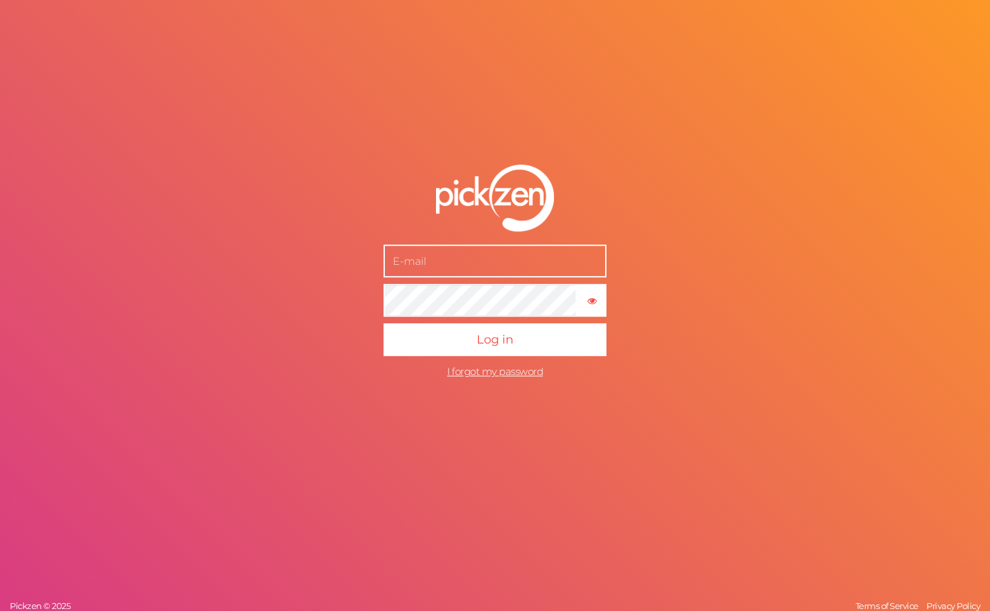
type input "[EMAIL_ADDRESS][DOMAIN_NAME]"
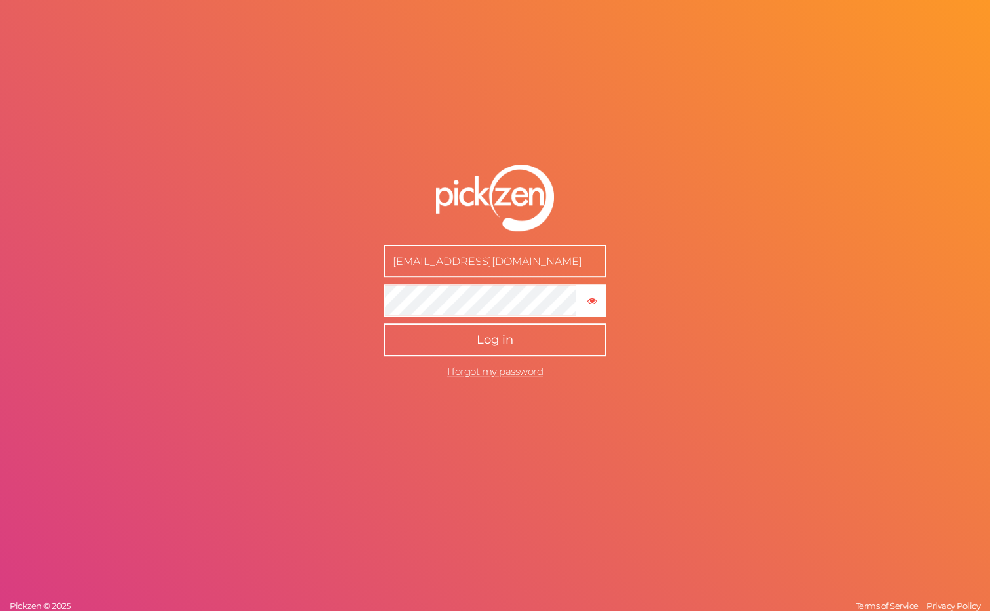
click at [466, 345] on button "Log in" at bounding box center [495, 339] width 223 height 33
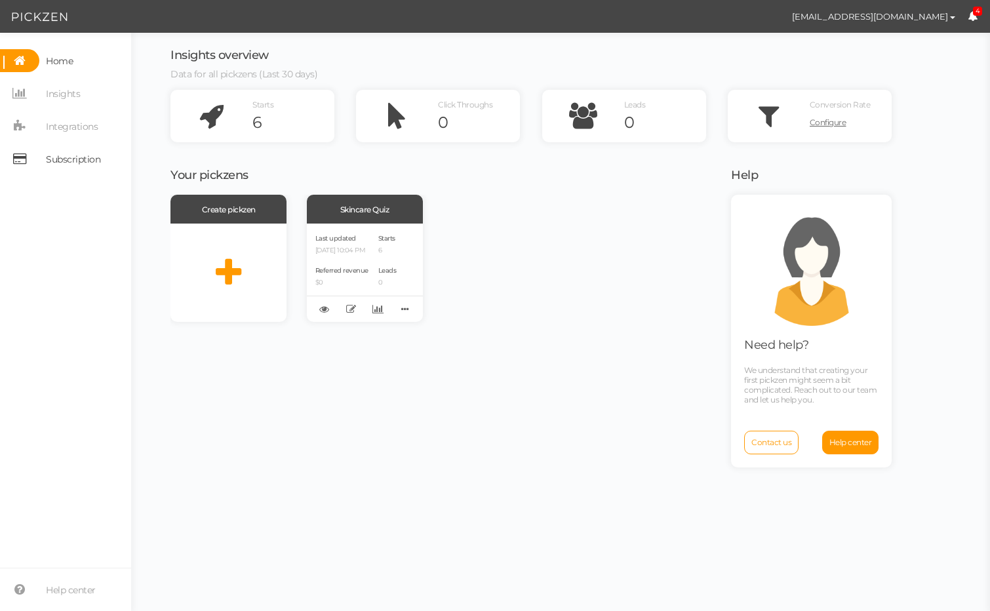
click at [61, 155] on span "Subscription" at bounding box center [73, 159] width 54 height 21
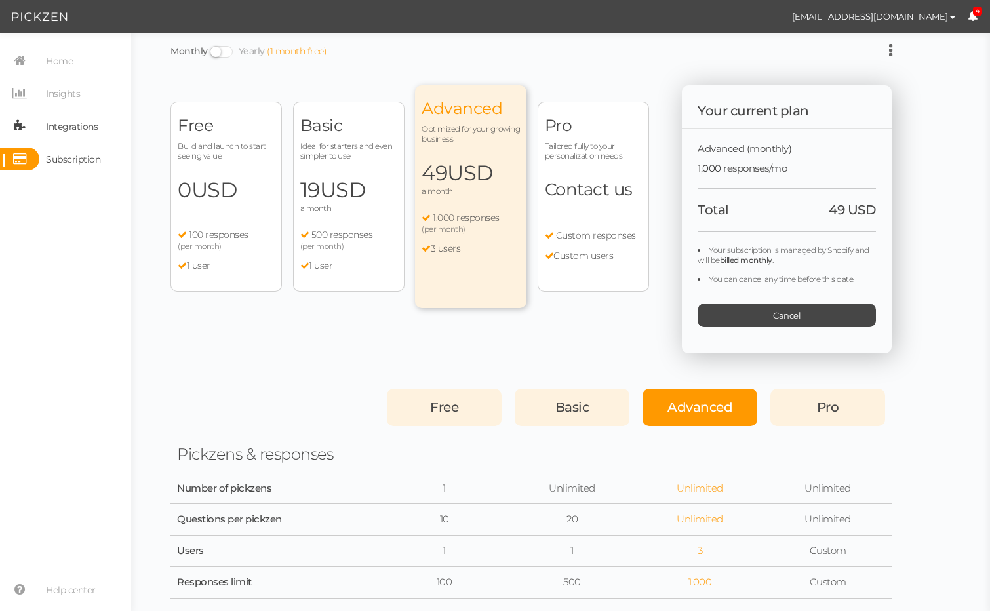
click at [54, 122] on span "Integrations" at bounding box center [72, 126] width 52 height 21
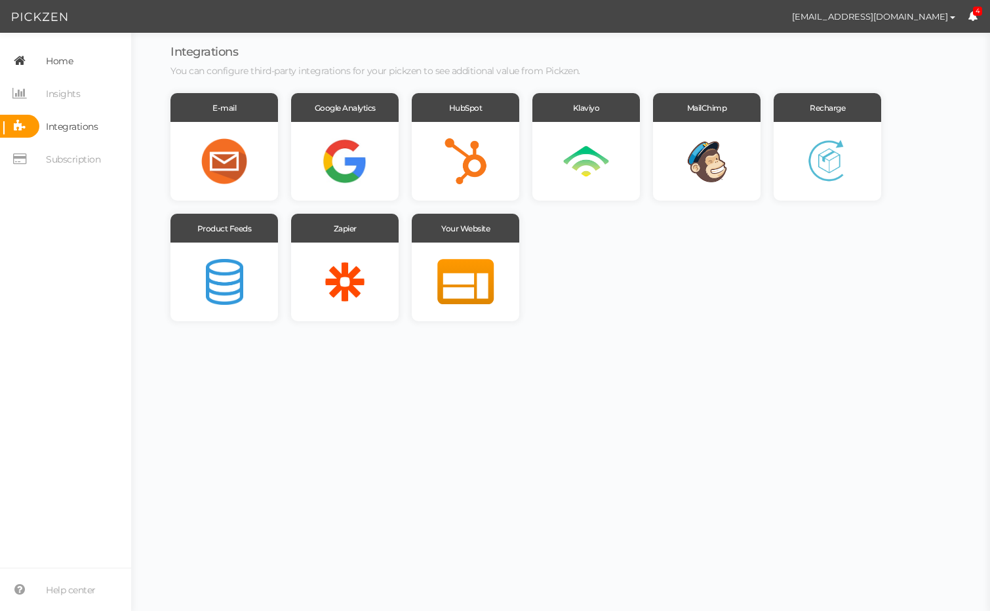
click at [50, 60] on span "Home" at bounding box center [59, 60] width 27 height 21
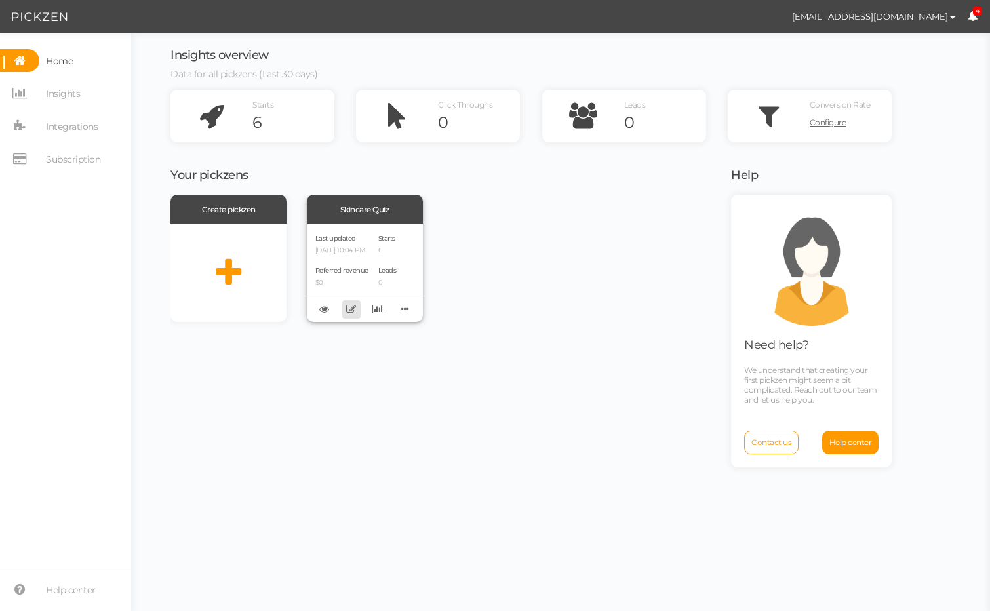
click at [350, 311] on icon at bounding box center [351, 309] width 10 height 10
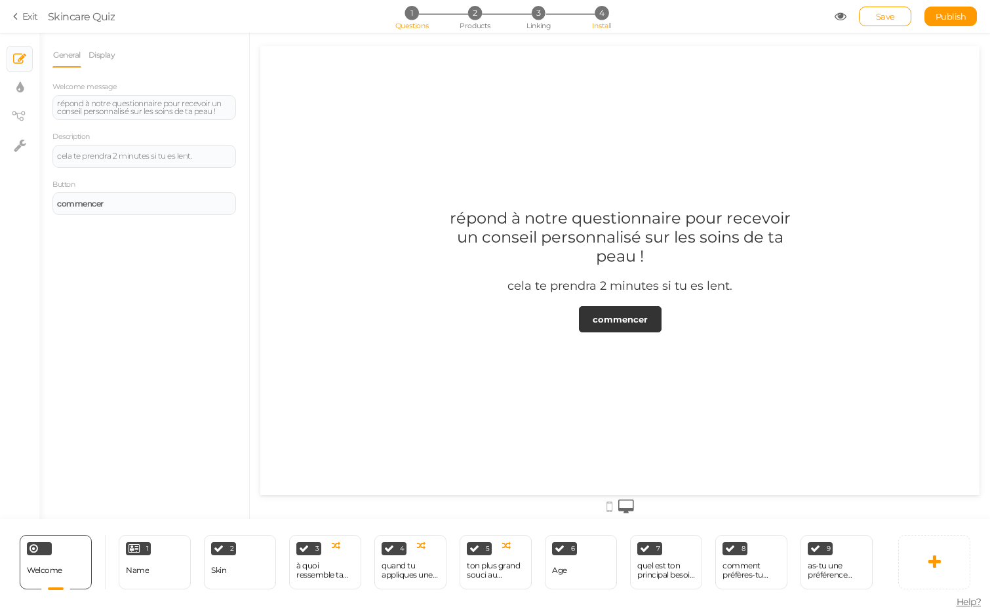
click at [600, 19] on span "4" at bounding box center [602, 13] width 14 height 14
select select "pct"
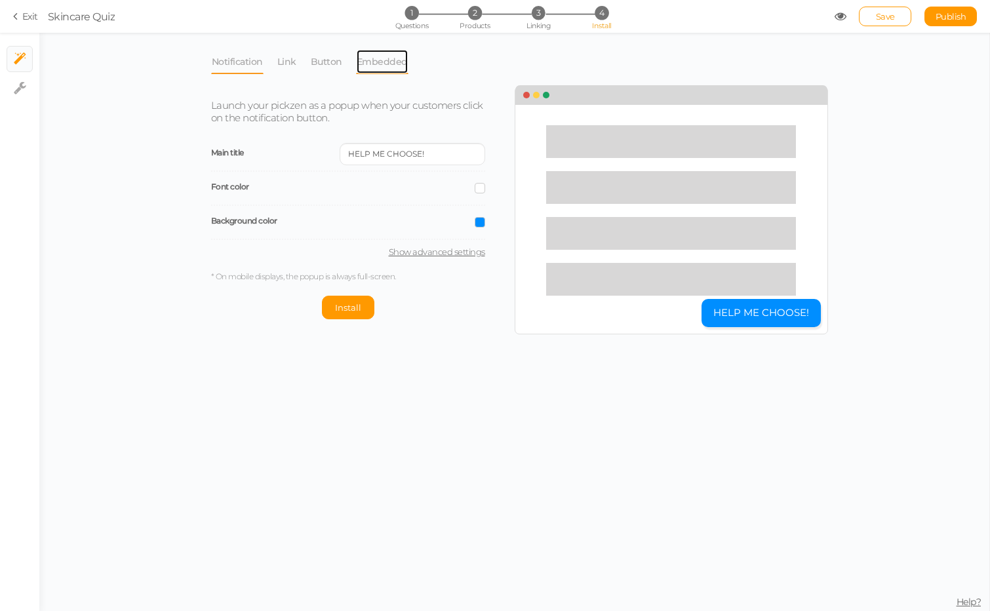
click at [376, 62] on link "Embedded" at bounding box center [382, 61] width 52 height 25
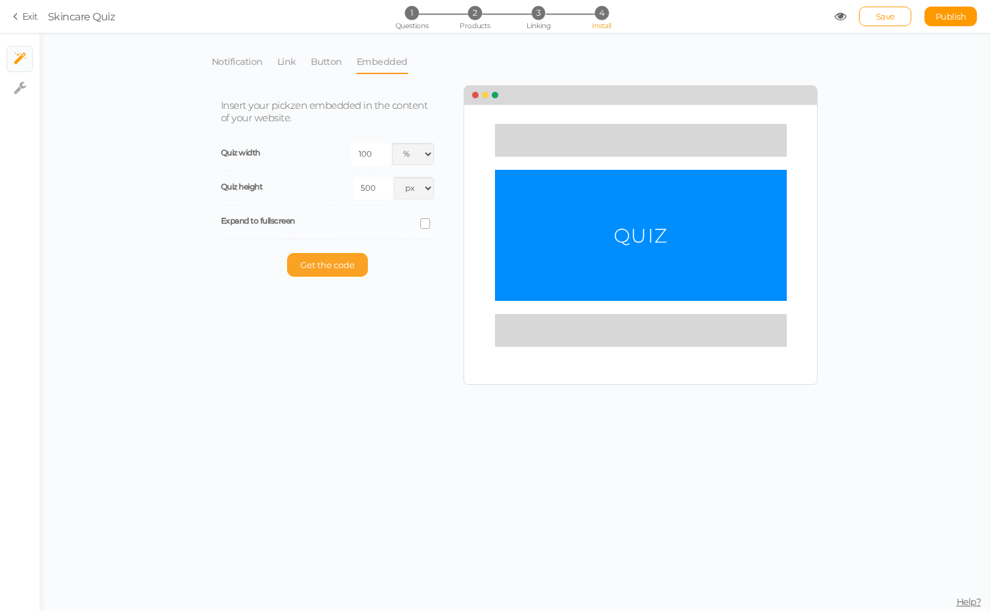
click at [324, 265] on span "Get the code" at bounding box center [327, 265] width 54 height 10
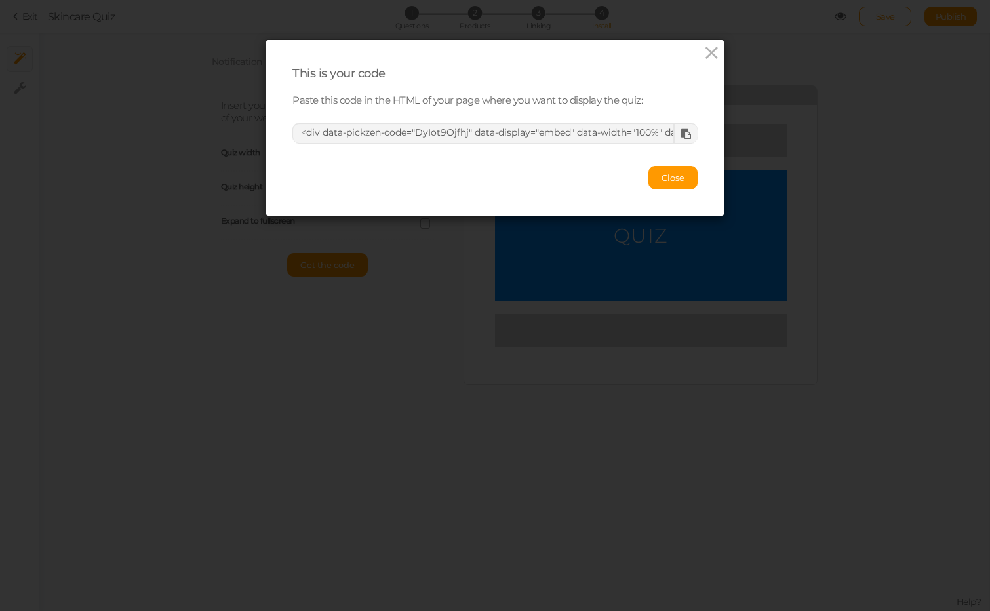
click at [686, 129] on icon at bounding box center [686, 134] width 10 height 10
click at [690, 127] on div at bounding box center [685, 133] width 24 height 19
click at [668, 179] on span "Close" at bounding box center [673, 177] width 23 height 10
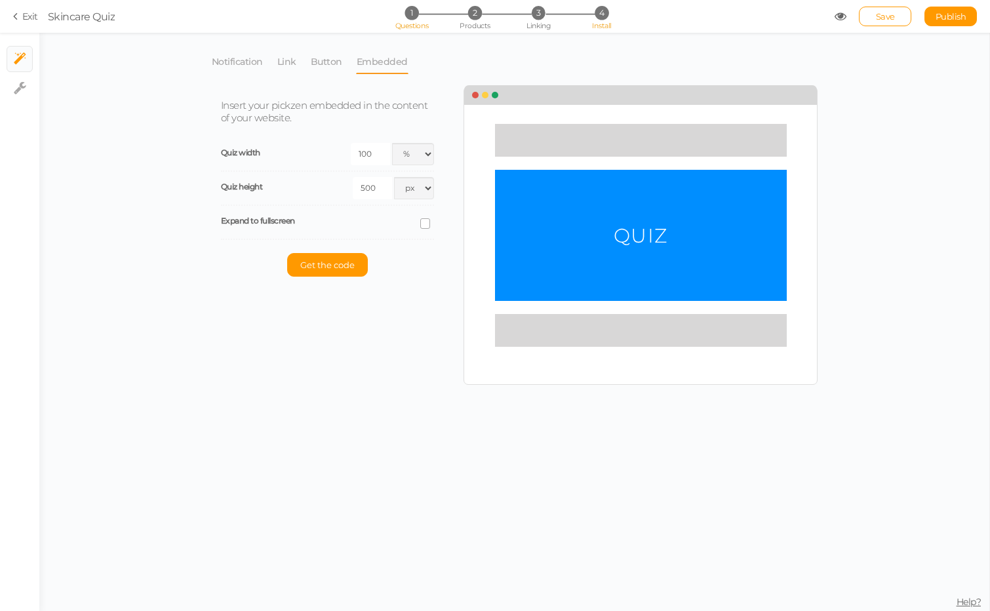
click at [406, 13] on span "1" at bounding box center [412, 13] width 14 height 14
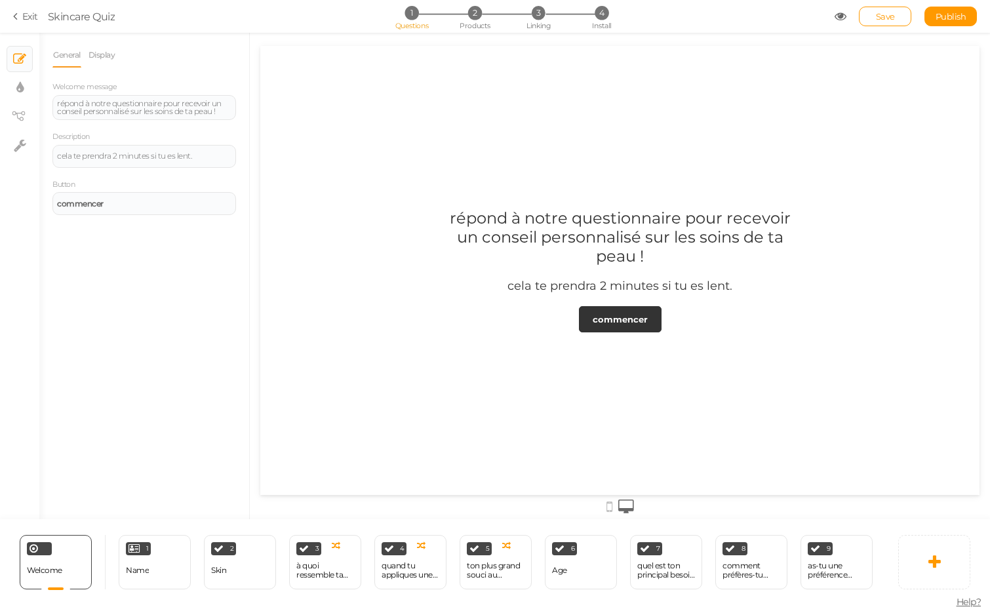
click at [14, 567] on div "Welcome Delete" at bounding box center [59, 562] width 92 height 54
click at [84, 538] on span "Delete" at bounding box center [84, 541] width 13 height 11
click at [82, 545] on icon at bounding box center [81, 545] width 8 height 10
click at [89, 579] on div "Welcome Delete" at bounding box center [56, 562] width 72 height 54
click at [20, 56] on icon at bounding box center [19, 58] width 13 height 13
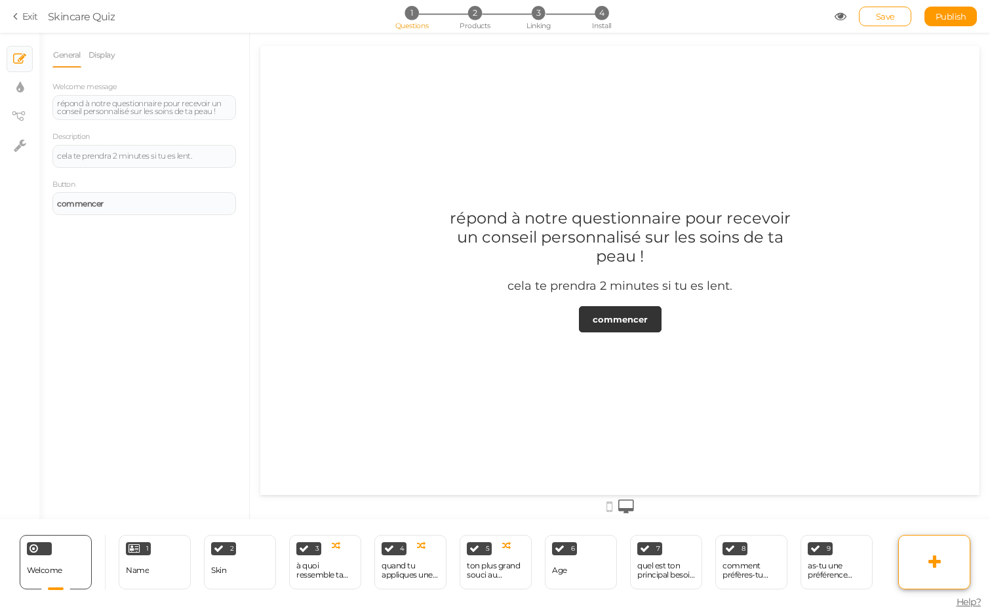
click at [944, 551] on link at bounding box center [934, 562] width 72 height 54
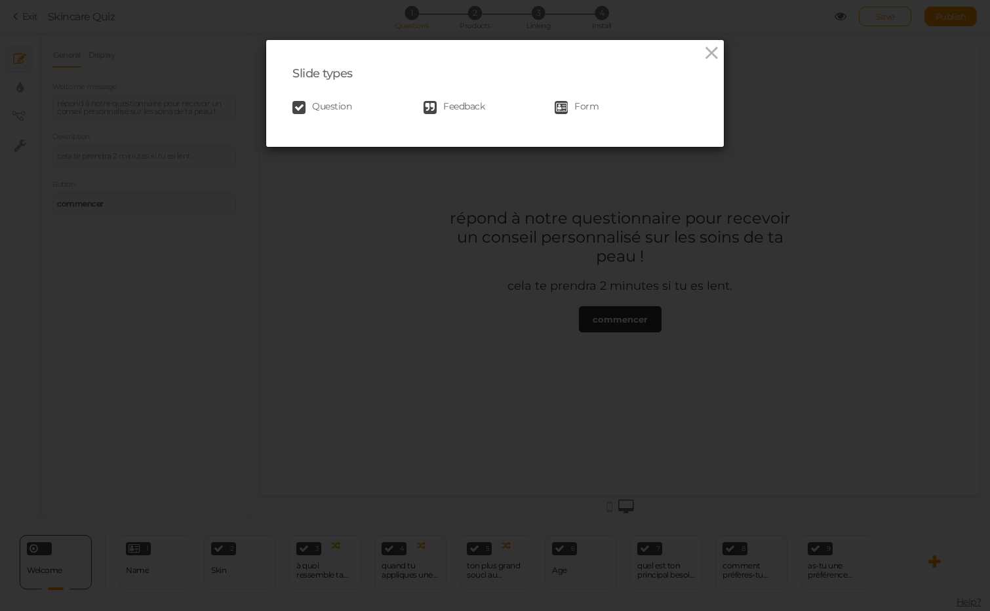
click at [319, 102] on span "Question" at bounding box center [331, 107] width 39 height 13
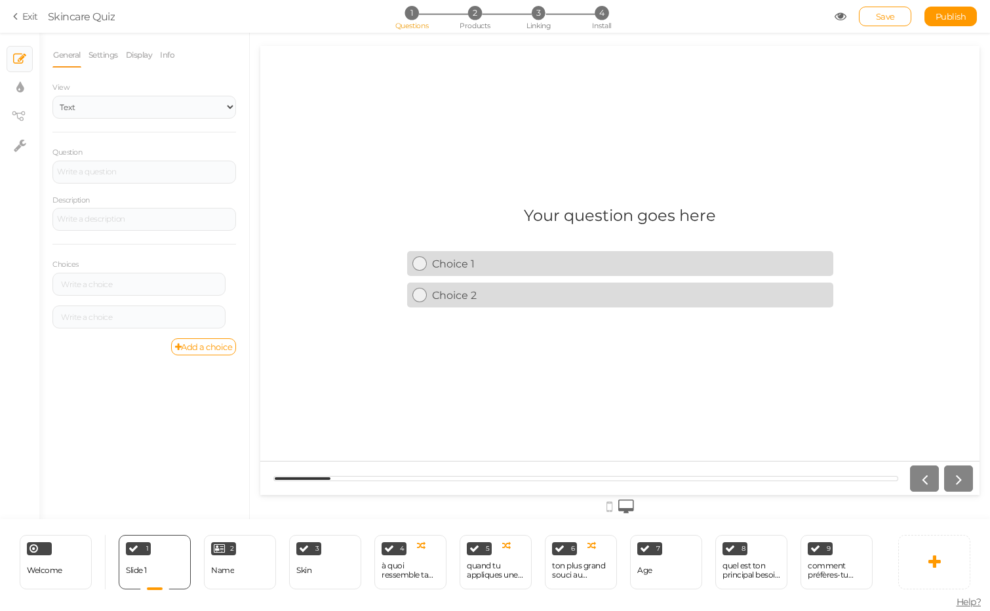
click at [600, 217] on h1 "Your question goes here" at bounding box center [620, 222] width 192 height 32
click at [177, 544] on icon at bounding box center [180, 545] width 8 height 10
click at [155, 570] on span "Delete" at bounding box center [155, 569] width 24 height 10
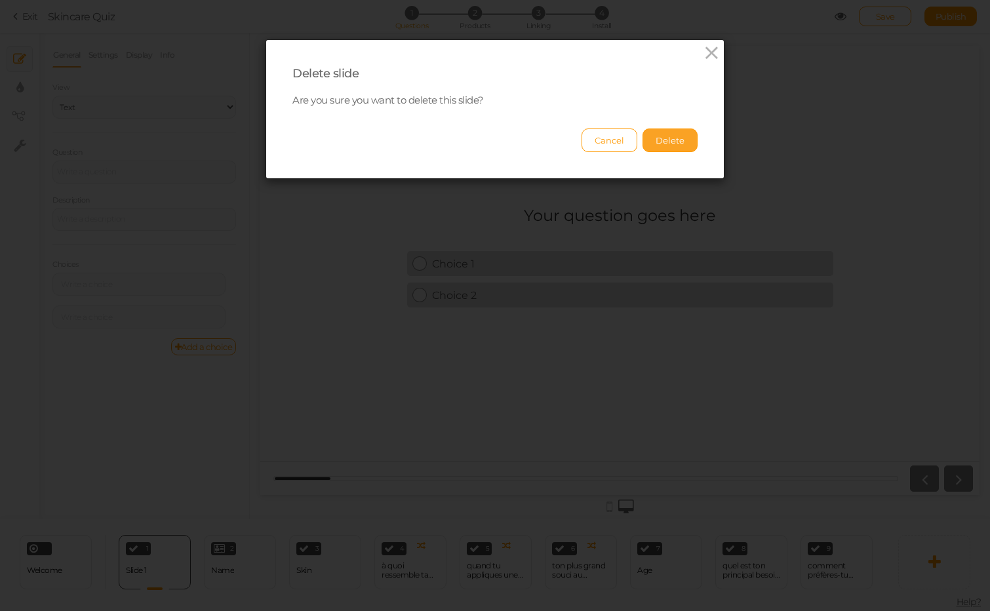
click at [653, 148] on button "Delete" at bounding box center [670, 141] width 55 height 24
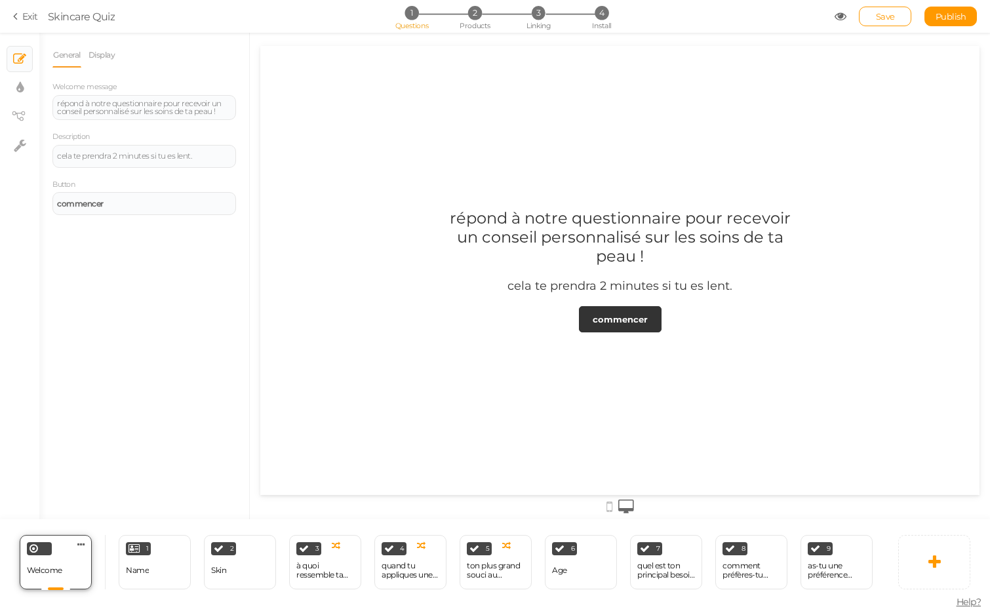
click at [45, 555] on div "Welcome Delete" at bounding box center [56, 562] width 72 height 54
click at [85, 544] on link at bounding box center [81, 544] width 13 height 11
click at [52, 577] on div "Welcome" at bounding box center [44, 570] width 35 height 23
click at [33, 566] on span "Welcome" at bounding box center [44, 570] width 35 height 10
click at [77, 544] on icon at bounding box center [81, 545] width 8 height 10
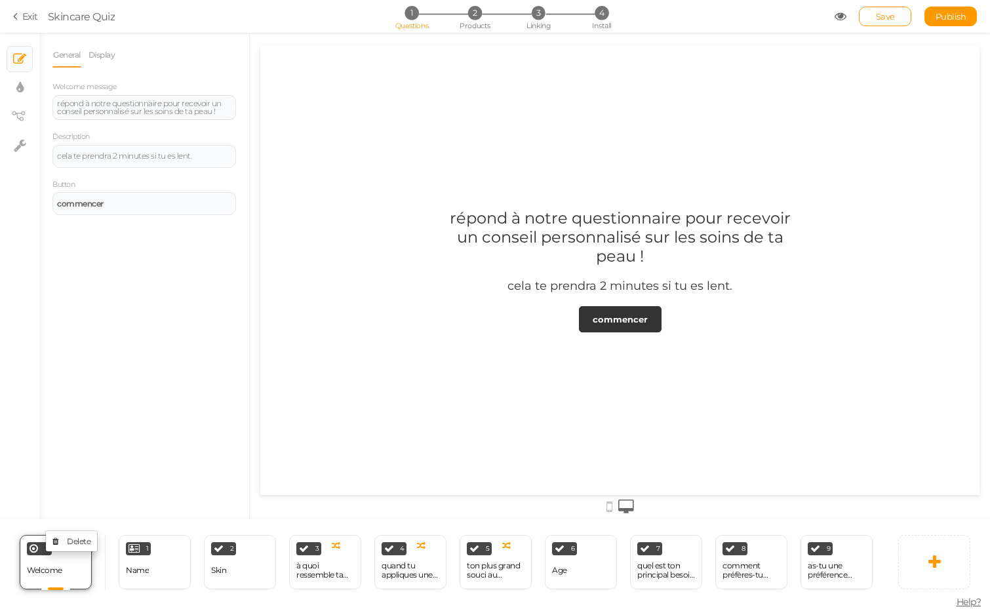
click at [58, 562] on div "Welcome" at bounding box center [44, 570] width 35 height 23
drag, startPoint x: 49, startPoint y: 564, endPoint x: 77, endPoint y: 564, distance: 28.2
click at [77, 564] on div "Welcome Delete" at bounding box center [56, 562] width 72 height 54
click at [83, 540] on icon at bounding box center [81, 545] width 8 height 10
click at [71, 540] on span "Delete" at bounding box center [79, 541] width 24 height 10
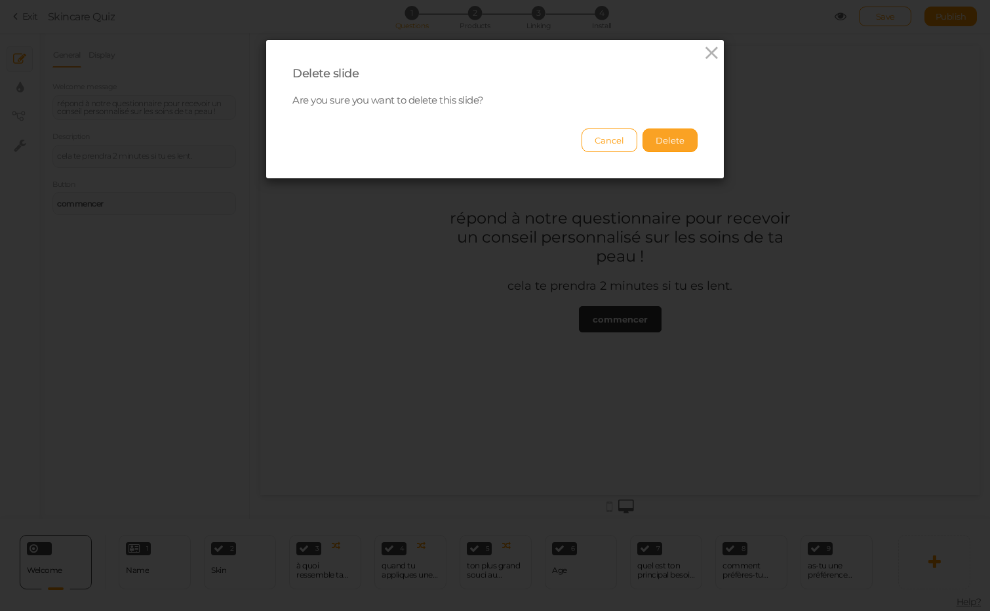
click at [666, 141] on button "Delete" at bounding box center [670, 141] width 55 height 24
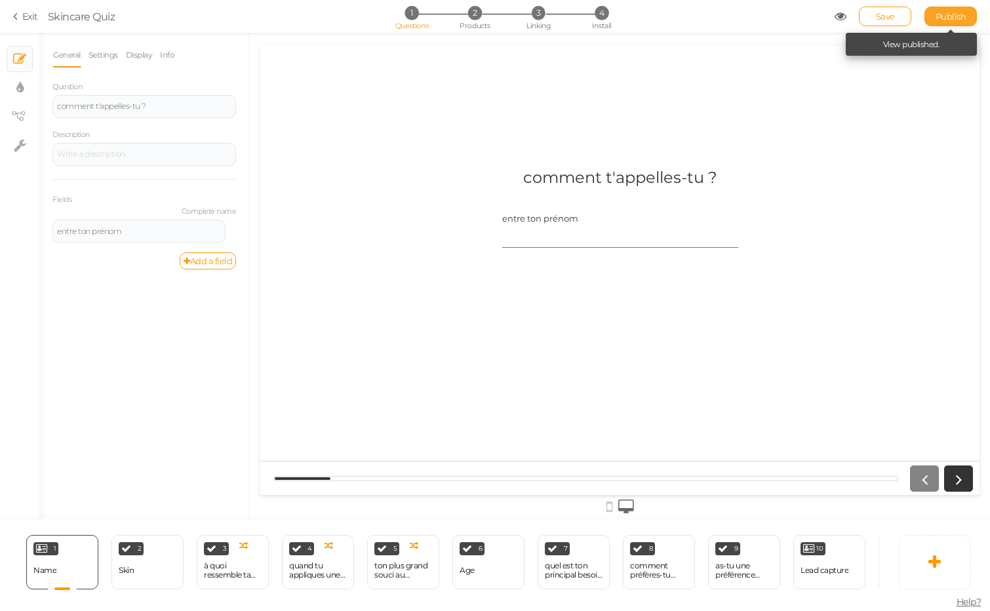
click at [944, 16] on span "Publish" at bounding box center [951, 16] width 31 height 10
click at [605, 11] on span "4" at bounding box center [602, 13] width 14 height 14
select select "pct"
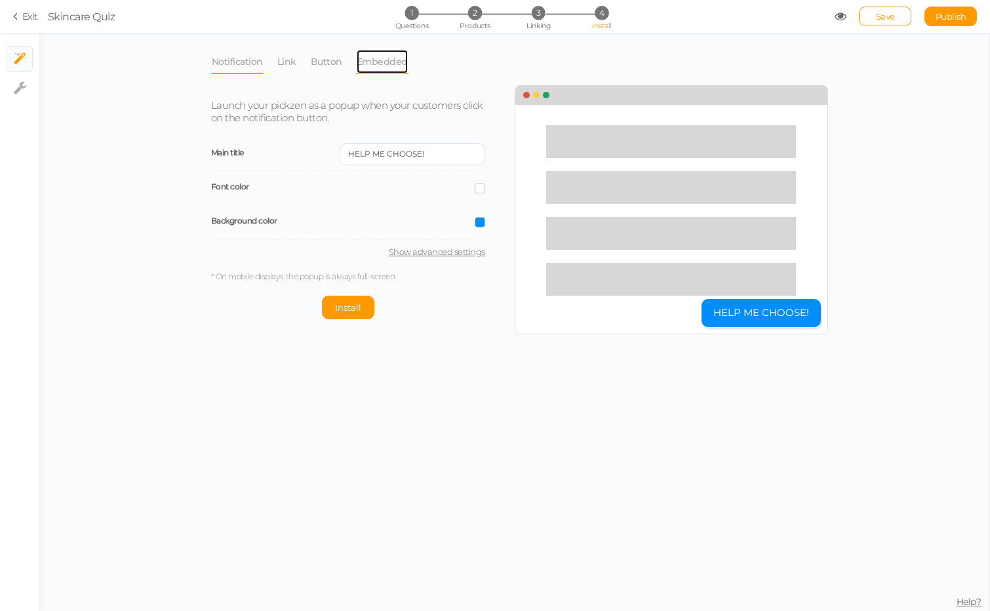
click at [375, 60] on link "Embedded" at bounding box center [382, 61] width 52 height 25
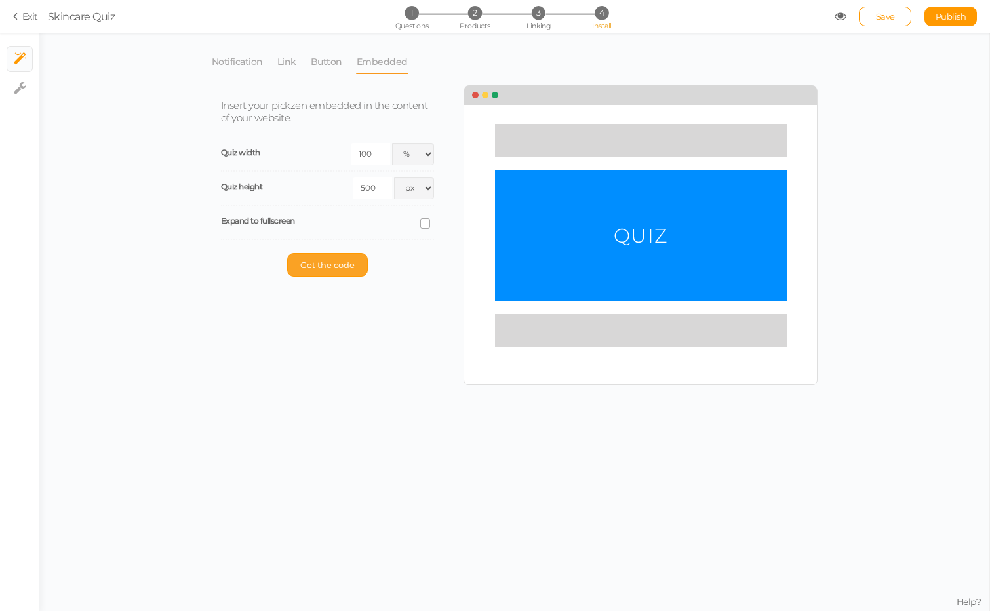
click at [319, 266] on span "Get the code" at bounding box center [327, 265] width 54 height 10
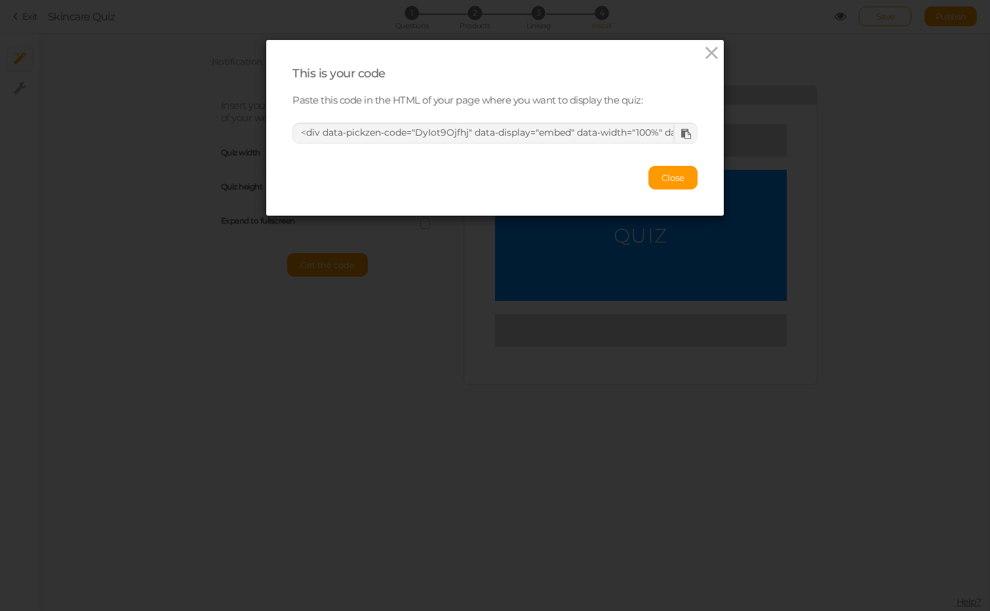
click at [685, 132] on icon at bounding box center [686, 134] width 10 height 10
click at [666, 170] on button "Close" at bounding box center [673, 178] width 49 height 24
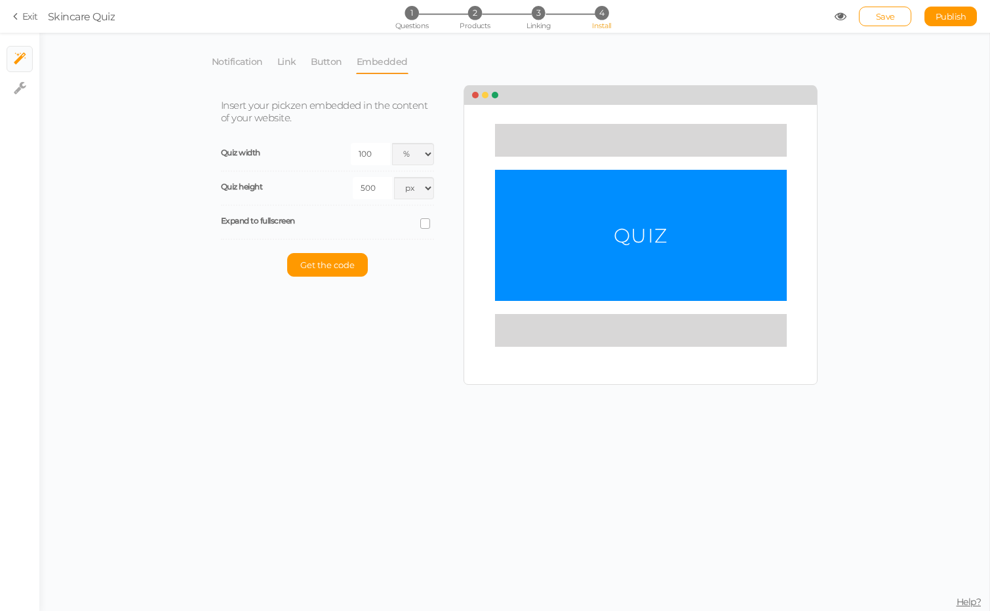
click at [360, 189] on input "500" at bounding box center [372, 188] width 39 height 22
click at [466, 14] on li "2 Products" at bounding box center [475, 13] width 61 height 14
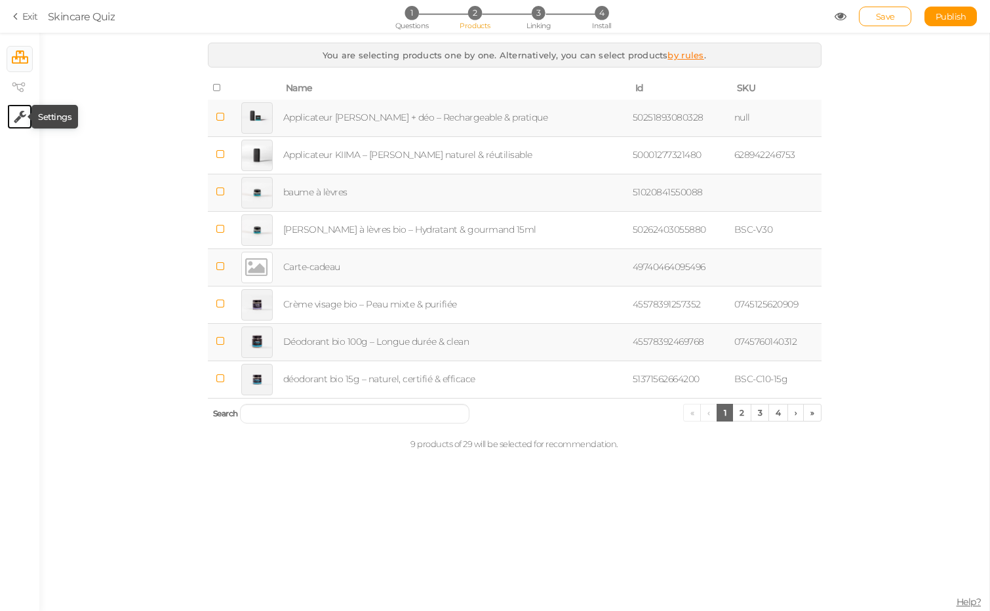
click at [18, 115] on icon at bounding box center [20, 116] width 12 height 13
select select "en"
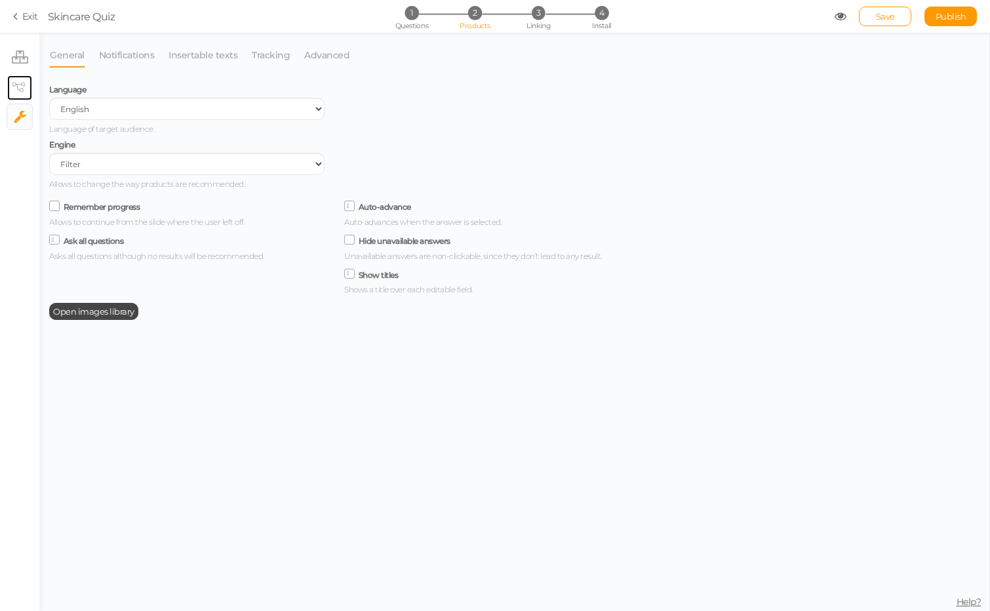
click at [16, 79] on link "× View tree" at bounding box center [19, 87] width 25 height 25
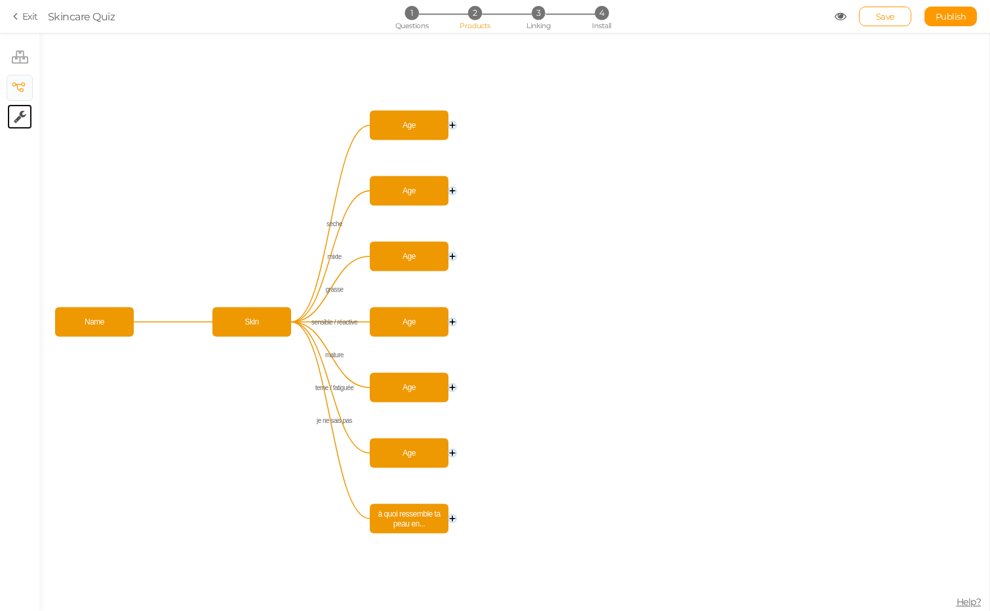
click at [9, 123] on link "× Settings" at bounding box center [19, 116] width 25 height 25
select select "en"
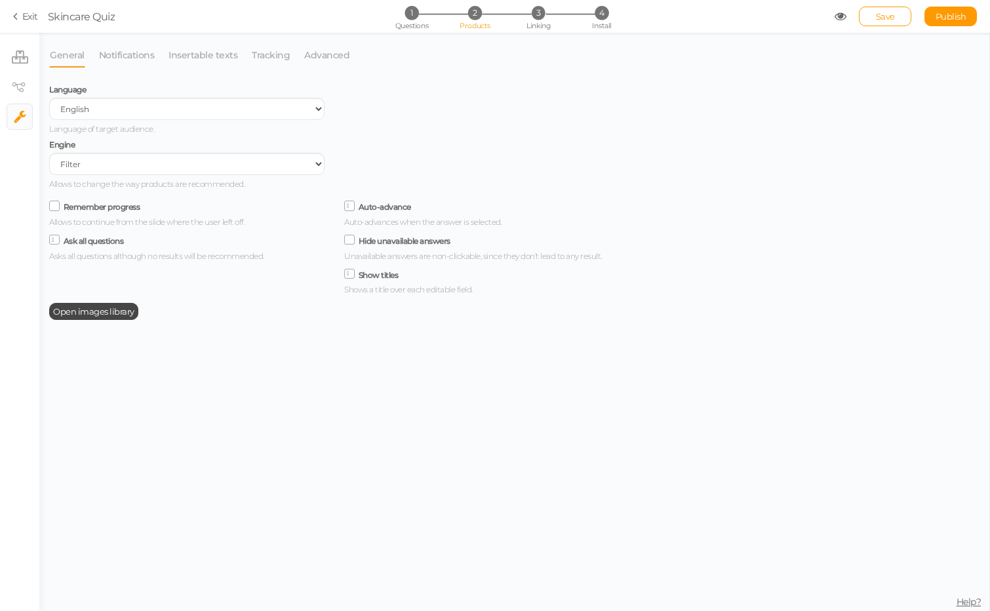
click at [18, 16] on icon at bounding box center [17, 16] width 9 height 12
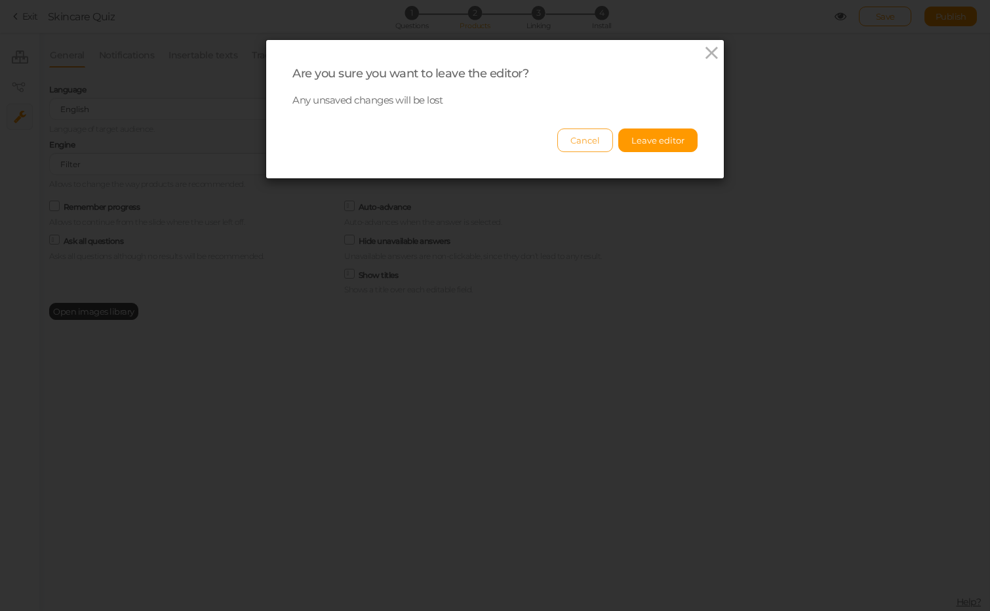
click at [569, 146] on button "Cancel" at bounding box center [585, 141] width 56 height 24
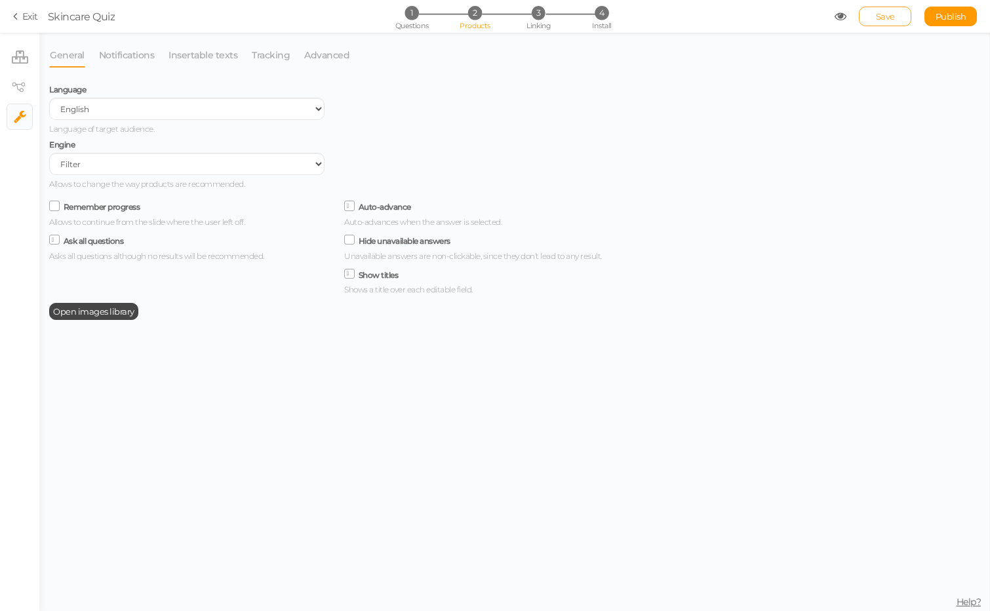
click at [867, 17] on link "Save" at bounding box center [885, 17] width 52 height 20
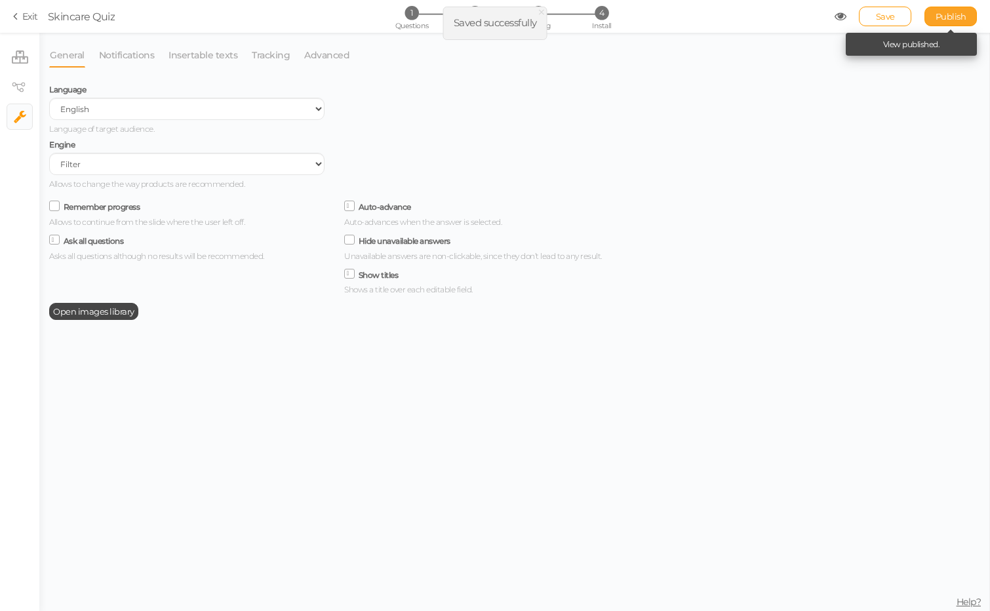
click at [949, 18] on span "Publish" at bounding box center [951, 16] width 31 height 10
click at [20, 18] on icon at bounding box center [17, 16] width 9 height 12
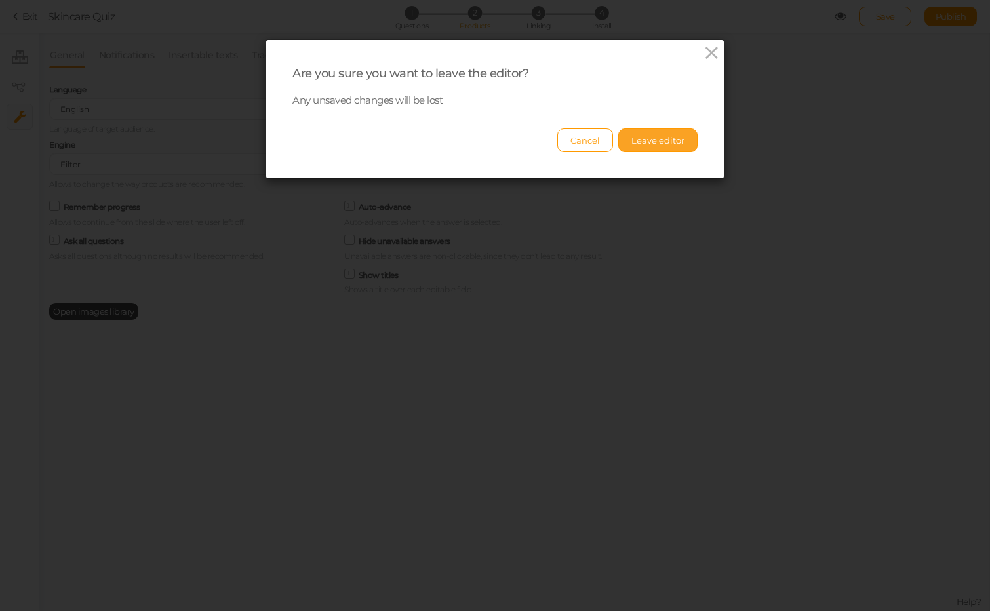
click at [668, 140] on button "Leave editor" at bounding box center [657, 141] width 79 height 24
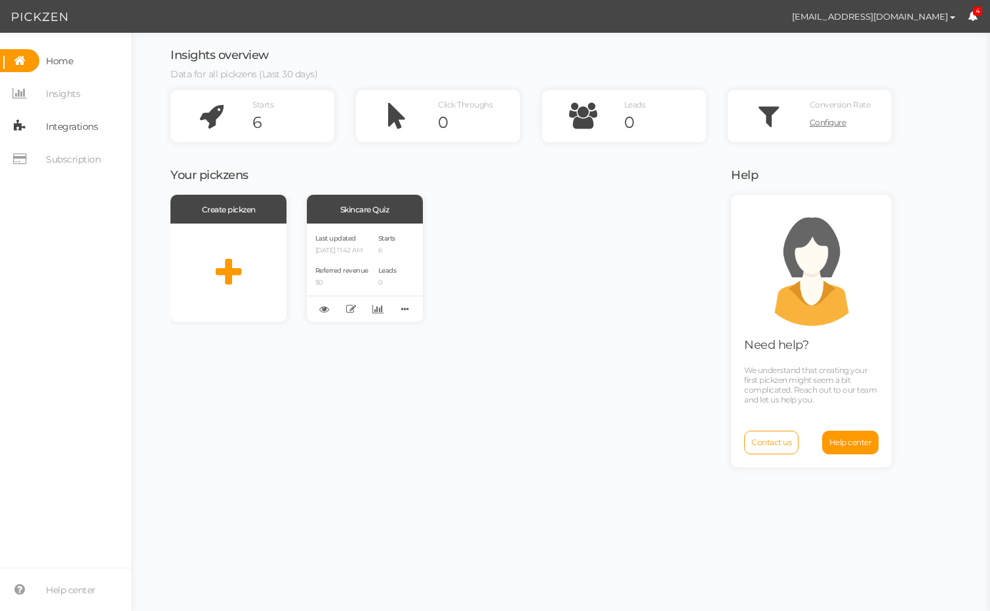
click at [67, 127] on span "Integrations" at bounding box center [72, 126] width 52 height 21
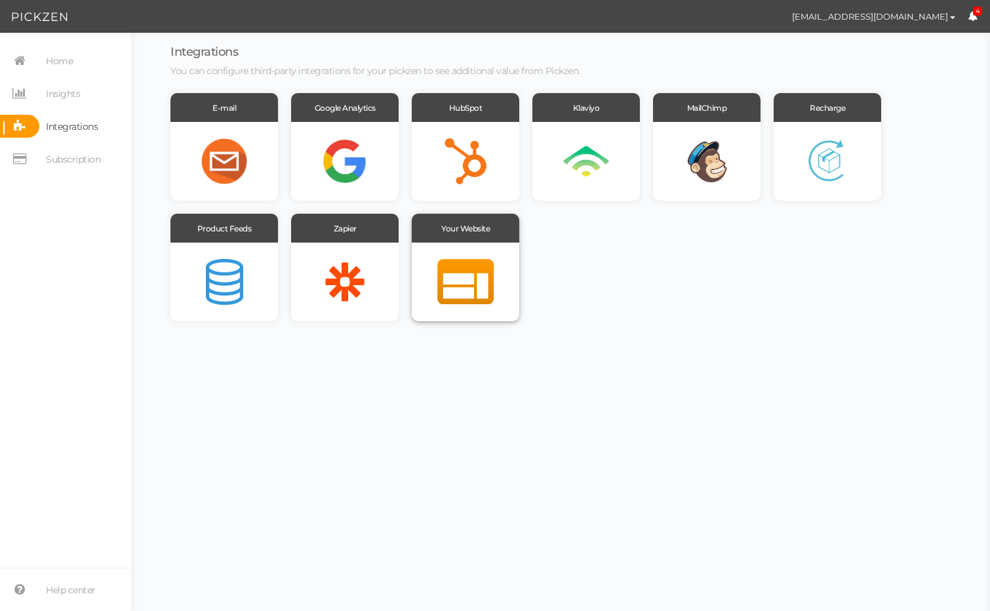
click at [469, 275] on div at bounding box center [466, 282] width 108 height 79
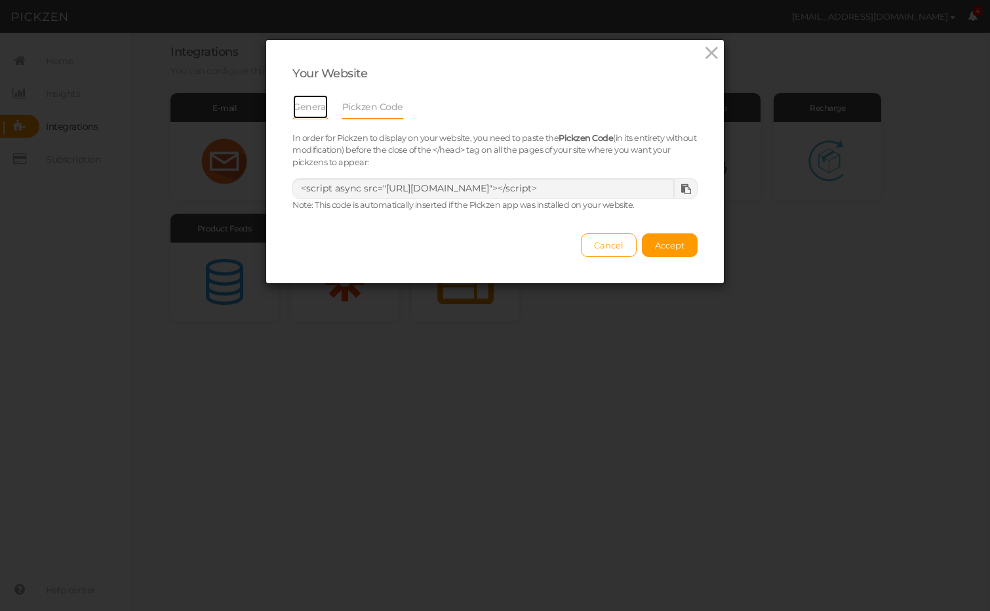
click at [309, 101] on link "General" at bounding box center [310, 106] width 36 height 25
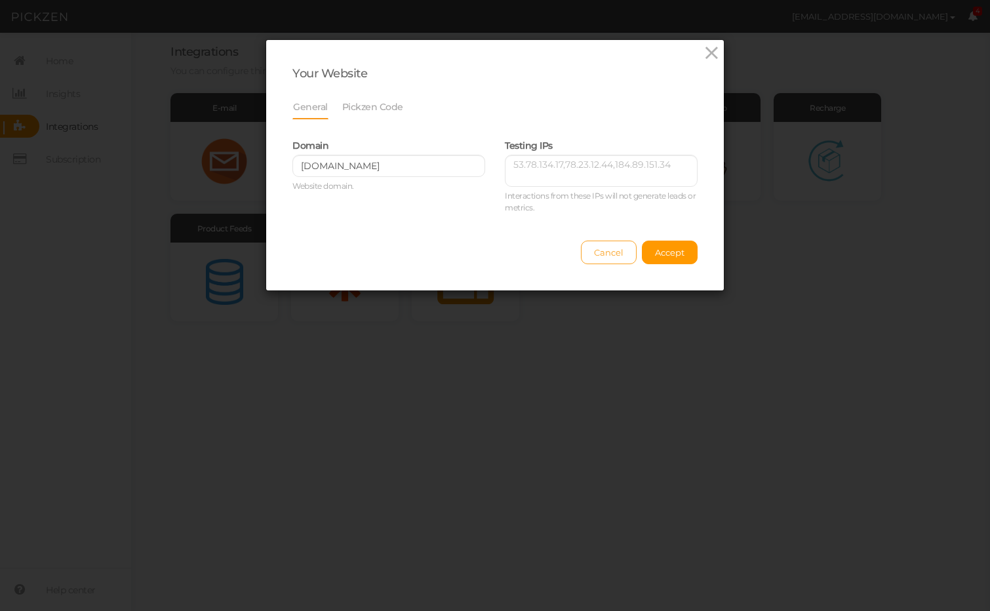
click at [601, 254] on span "Cancel" at bounding box center [609, 252] width 30 height 10
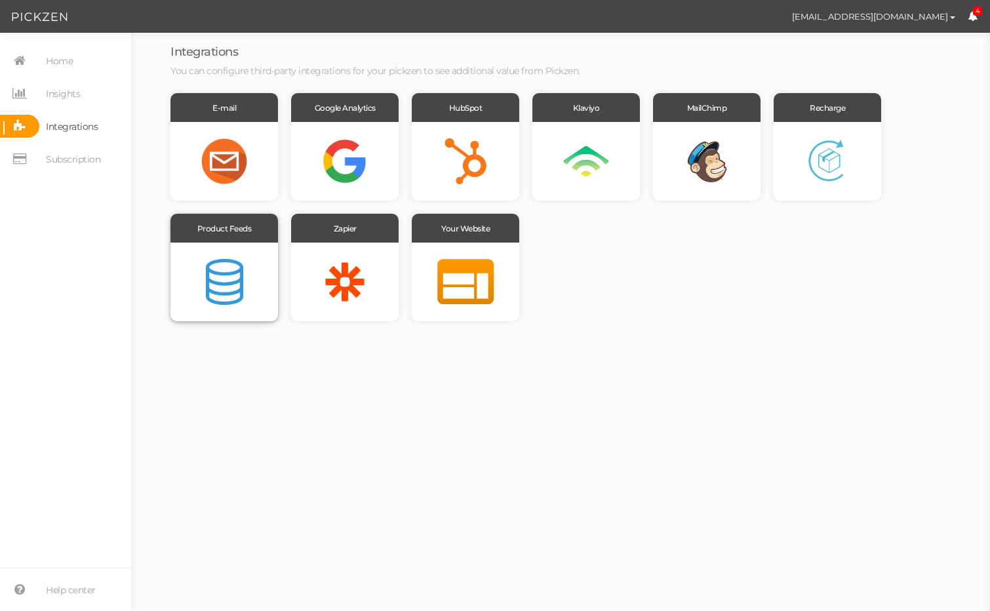
click at [209, 307] on div at bounding box center [224, 282] width 108 height 79
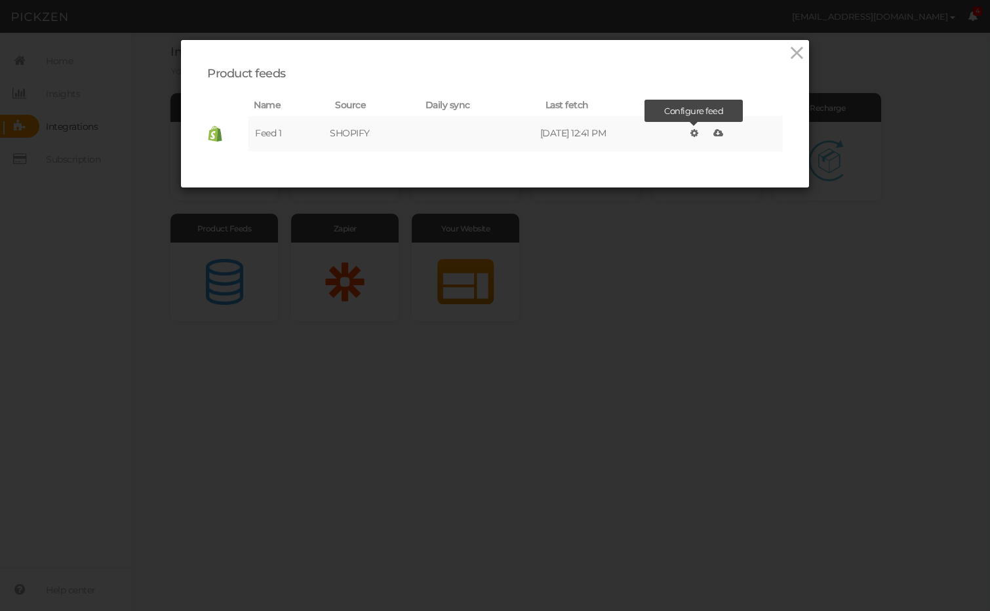
click at [698, 132] on icon at bounding box center [694, 133] width 8 height 9
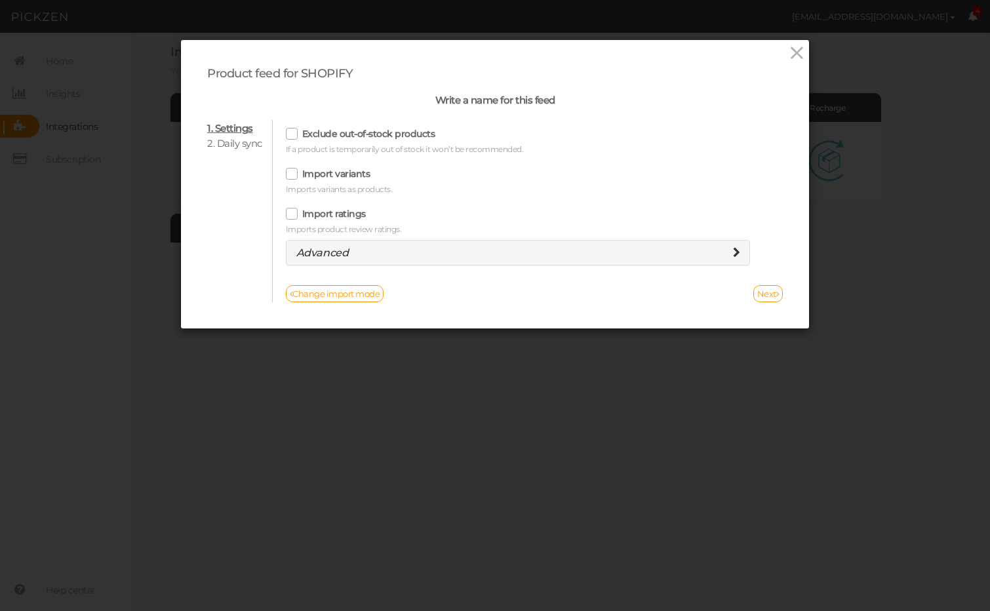
click at [225, 146] on li "2. Daily sync" at bounding box center [234, 144] width 55 height 12
click at [317, 250] on span "Advanced" at bounding box center [322, 253] width 52 height 12
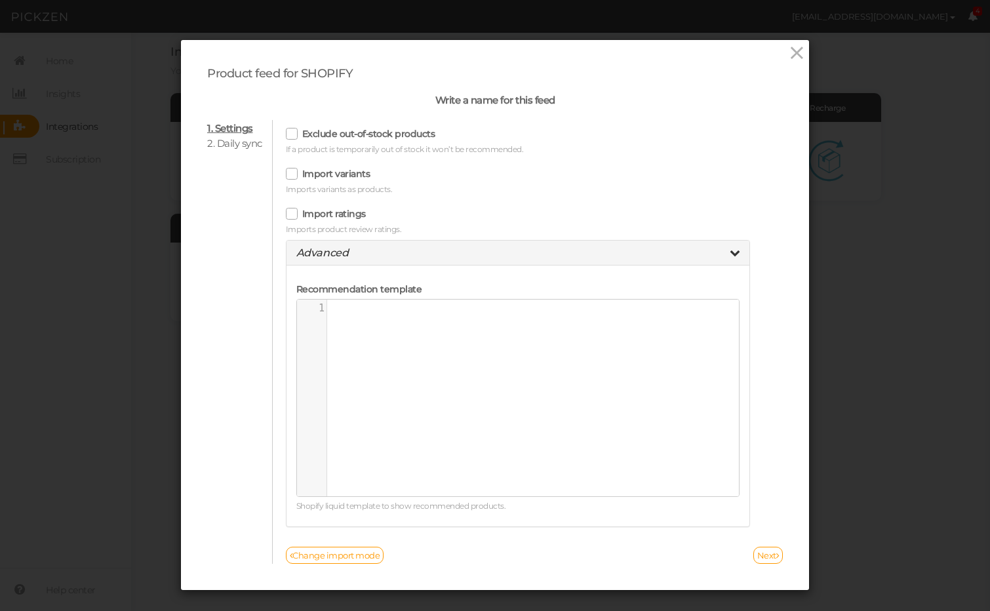
click at [245, 146] on li "2. Daily sync" at bounding box center [234, 144] width 55 height 12
click at [220, 130] on li "1. Settings" at bounding box center [234, 129] width 55 height 12
click at [761, 557] on link "Next" at bounding box center [768, 555] width 30 height 17
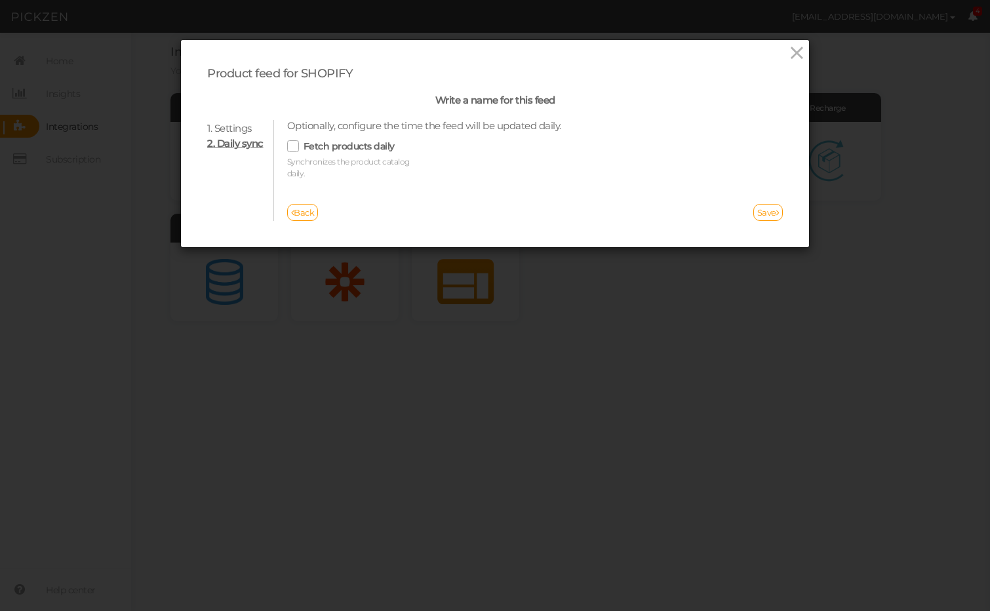
click at [292, 150] on icon at bounding box center [293, 145] width 21 height 7
click at [0, 0] on input "Fetch products daily" at bounding box center [0, 0] width 0 height 0
select select "America/New_York"
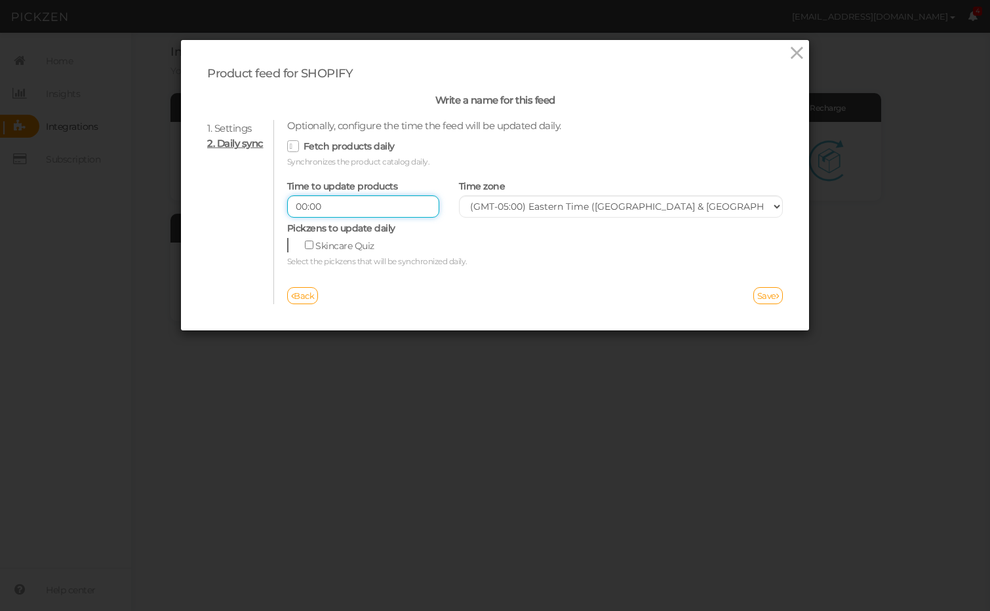
drag, startPoint x: 330, startPoint y: 202, endPoint x: 273, endPoint y: 203, distance: 57.7
click at [273, 203] on div "1. Settings 2. Daily sync Optionally, configure the time the feed will be updat…" at bounding box center [495, 212] width 576 height 184
click at [764, 295] on link "Save" at bounding box center [768, 295] width 30 height 17
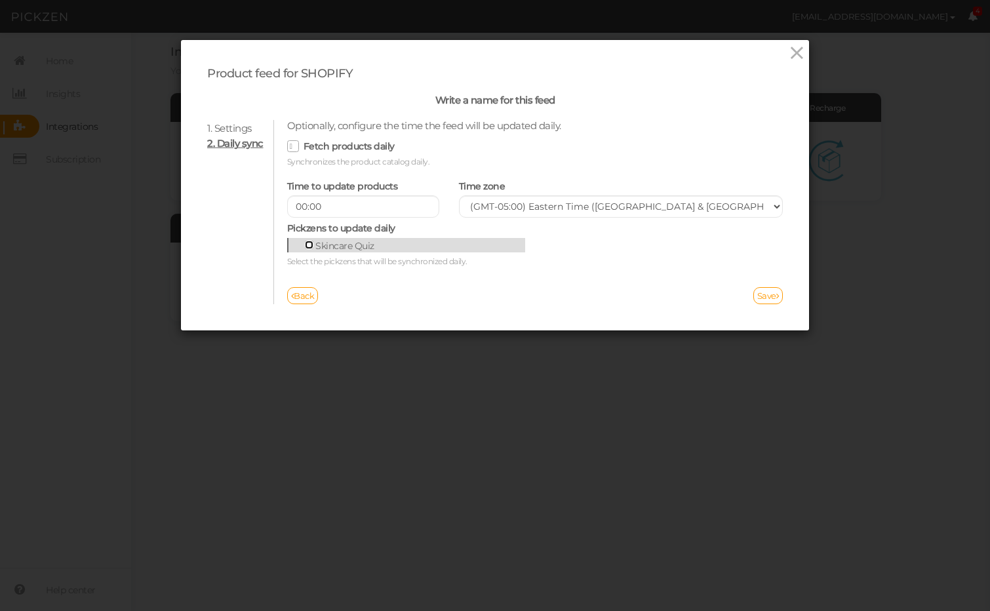
click at [309, 247] on input "Skincare Quiz" at bounding box center [309, 245] width 9 height 9
checkbox input "true"
click at [758, 289] on link "Save" at bounding box center [768, 295] width 30 height 17
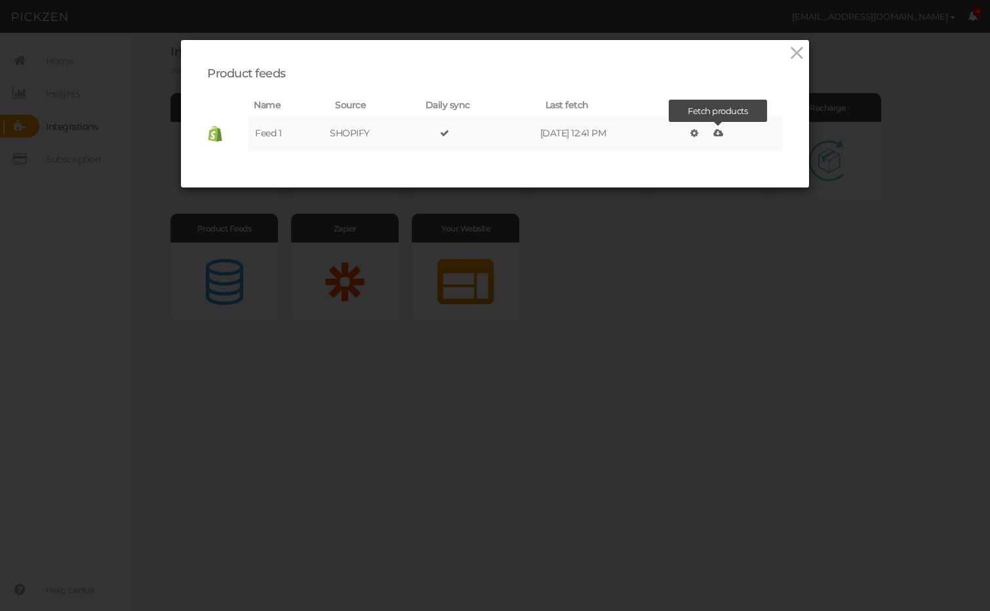
click at [723, 132] on icon at bounding box center [718, 133] width 10 height 9
click at [796, 51] on icon at bounding box center [797, 53] width 19 height 20
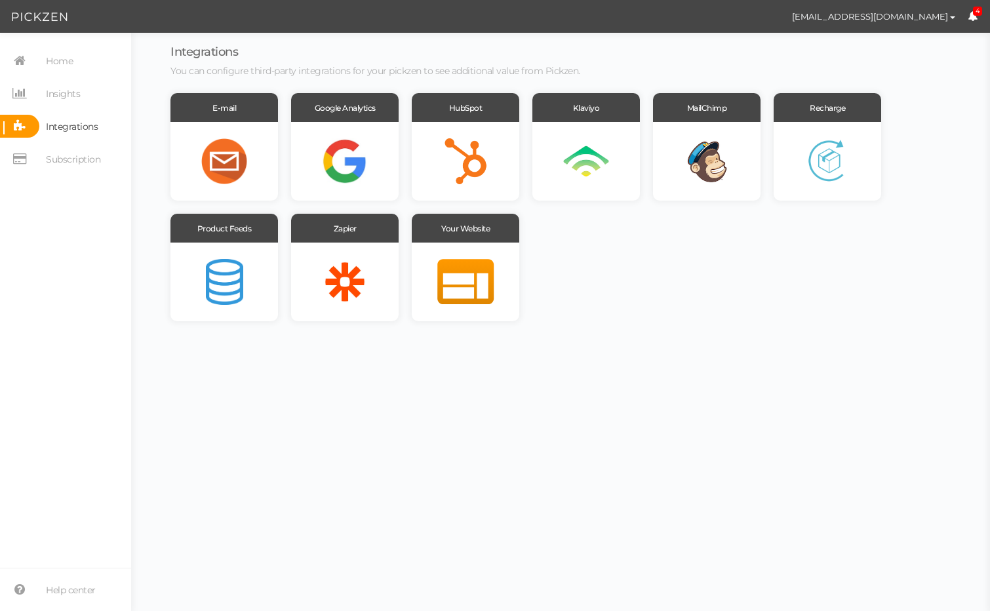
click at [660, 266] on div "E-mail Google Analytics HubSpot Klaviyo MailChimp Recharge Product Feeds Zapier…" at bounding box center [530, 207] width 721 height 228
click at [972, 16] on icon at bounding box center [973, 16] width 10 height 10
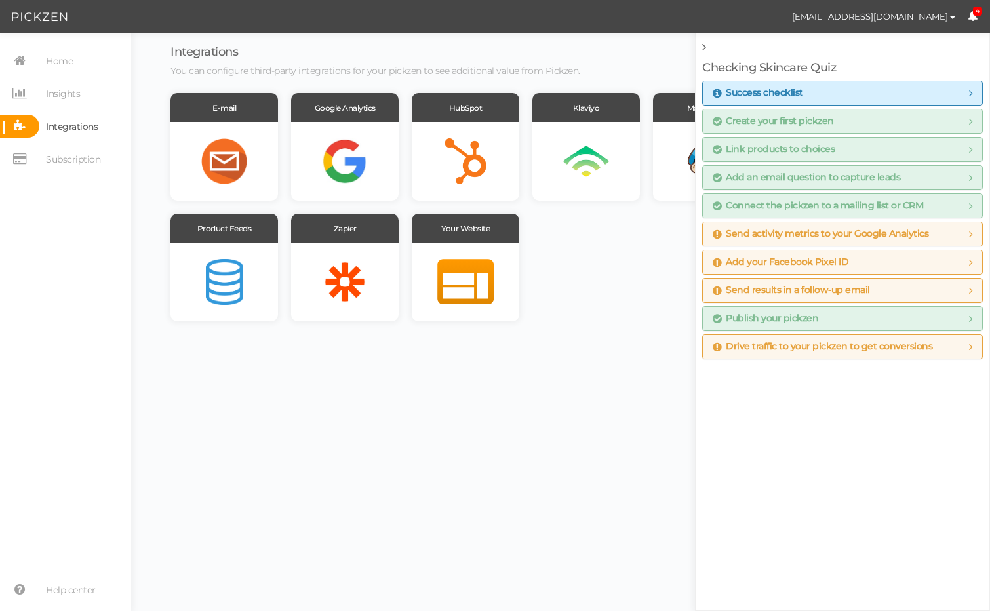
click at [972, 16] on icon at bounding box center [973, 16] width 10 height 10
